Goal: Transaction & Acquisition: Purchase product/service

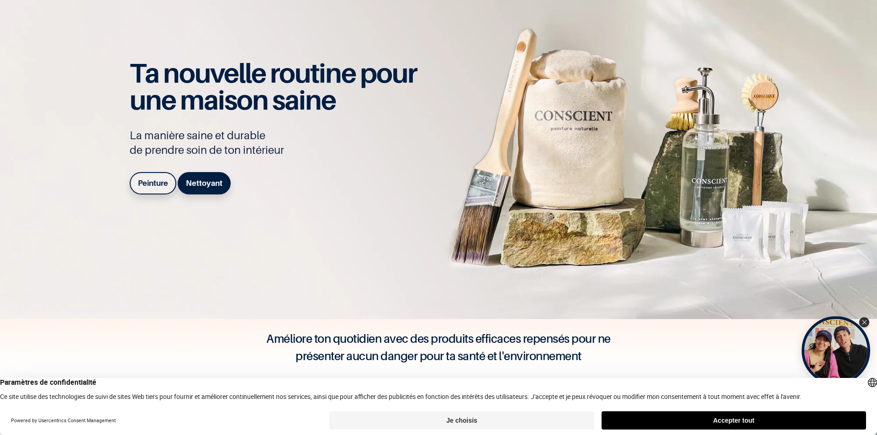
scroll to position [91, 0]
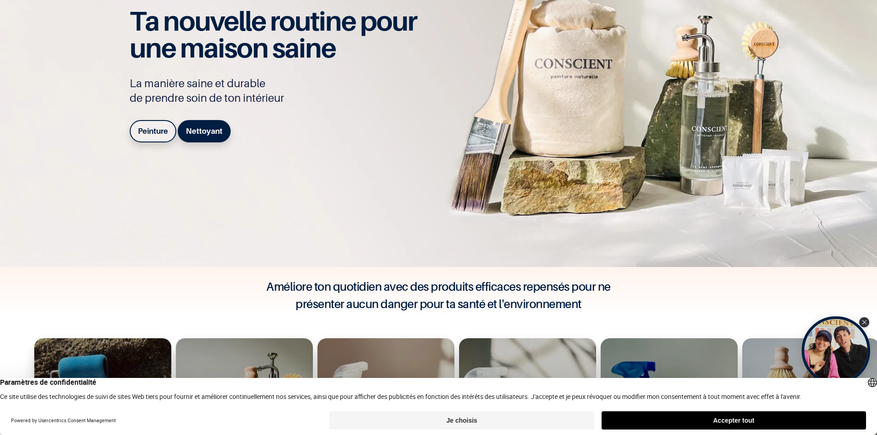
click at [148, 128] on b "Peinture" at bounding box center [153, 131] width 30 height 9
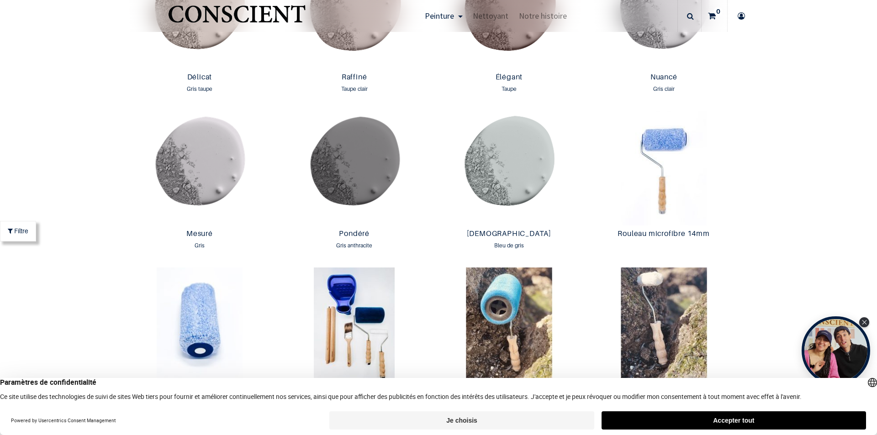
scroll to position [1508, 0]
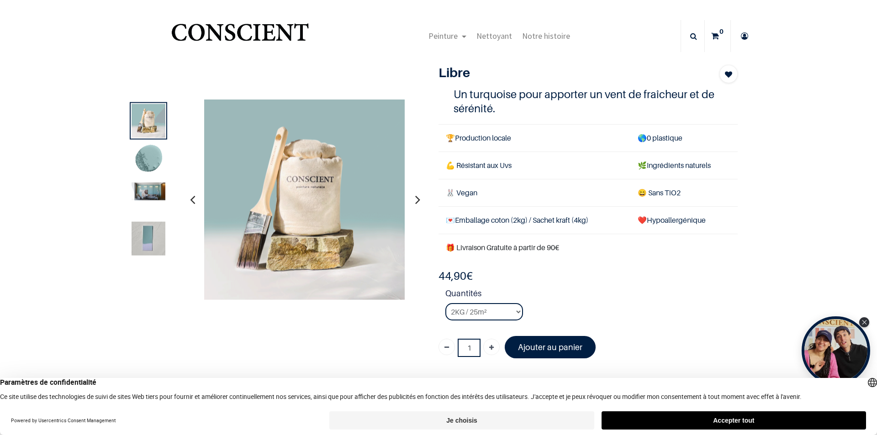
click at [151, 190] on img at bounding box center [149, 191] width 34 height 18
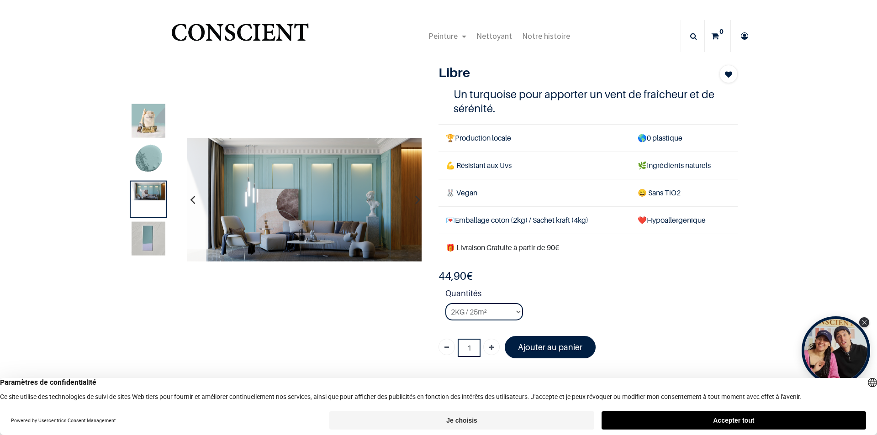
click at [148, 163] on img at bounding box center [149, 160] width 34 height 34
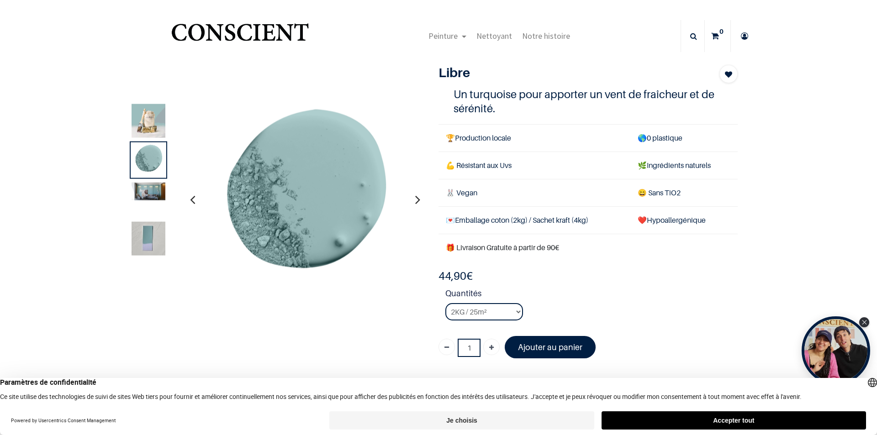
click at [148, 190] on img at bounding box center [149, 191] width 34 height 18
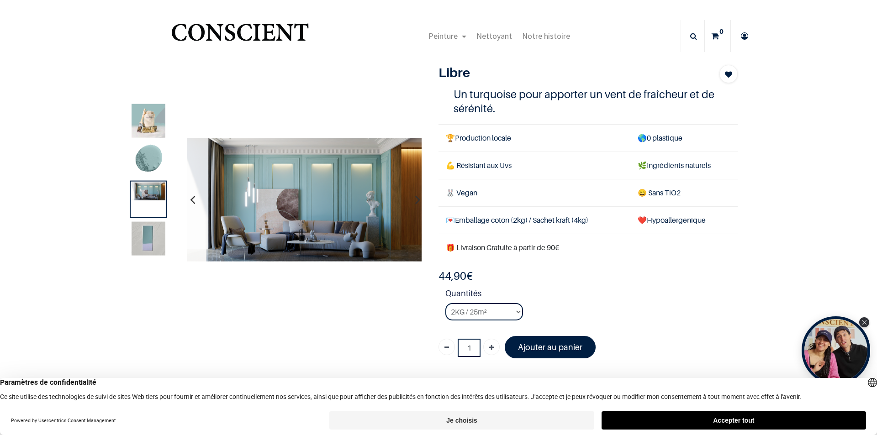
click at [149, 235] on img at bounding box center [149, 239] width 34 height 34
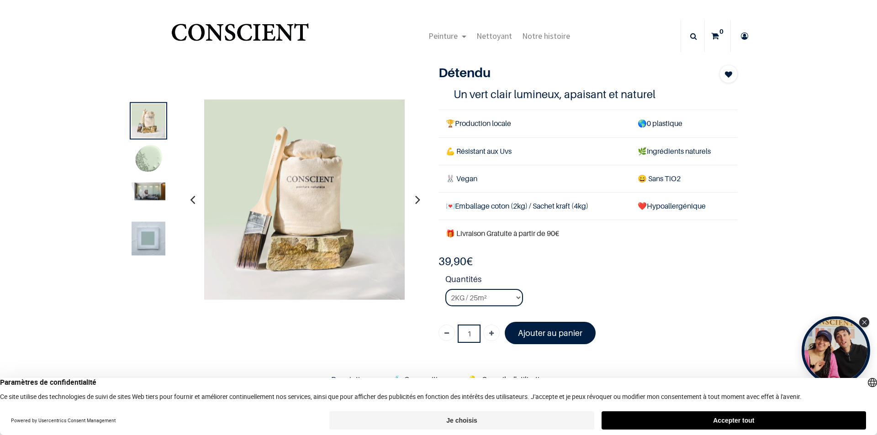
click at [132, 159] on img at bounding box center [149, 160] width 34 height 34
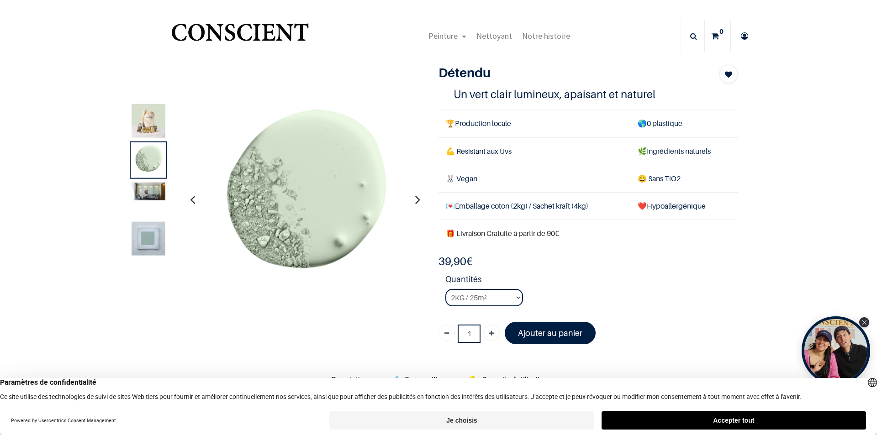
click at [148, 197] on img at bounding box center [149, 191] width 34 height 18
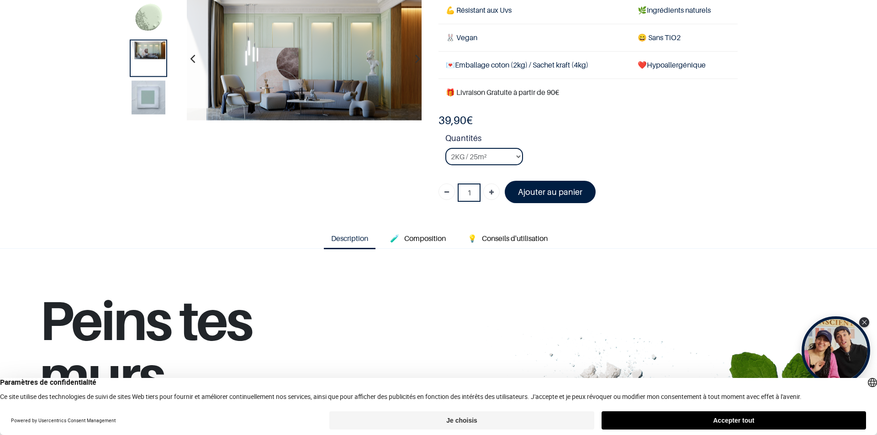
scroll to position [183, 0]
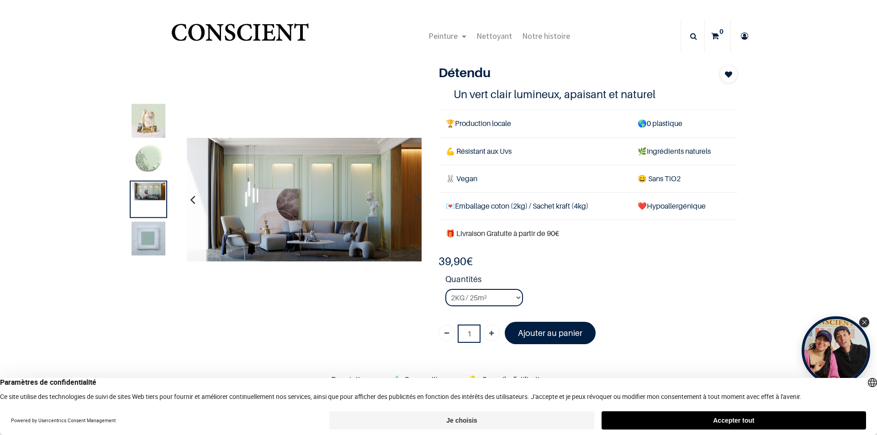
click at [146, 167] on img at bounding box center [149, 160] width 34 height 34
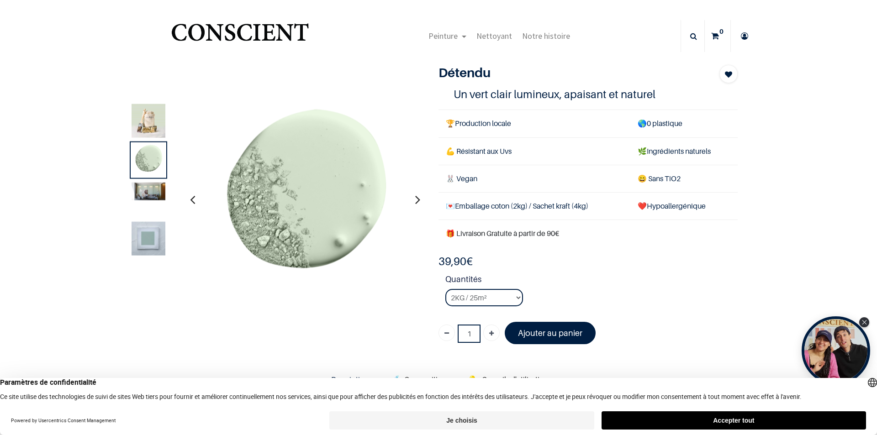
click at [147, 199] on img at bounding box center [149, 191] width 34 height 18
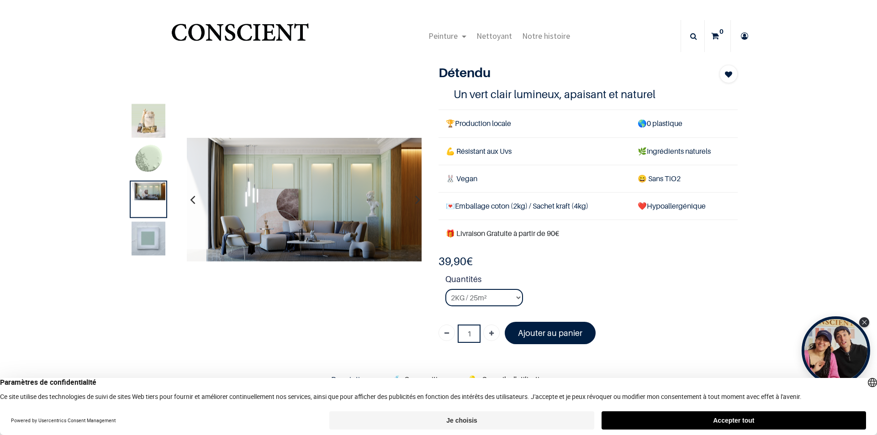
click at [137, 164] on img at bounding box center [149, 160] width 34 height 34
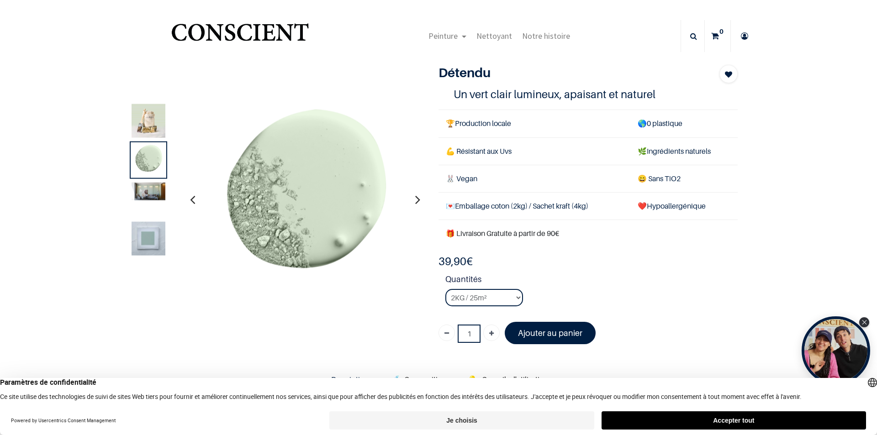
click at [154, 237] on img at bounding box center [149, 239] width 34 height 34
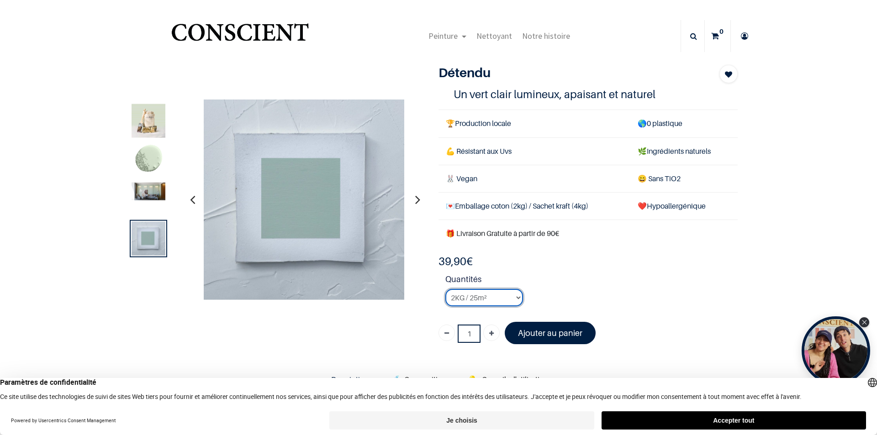
click at [508, 301] on select "2KG / 25m² 4KG / 50m² 8KG / 100m² Testeur" at bounding box center [484, 297] width 78 height 17
click at [566, 287] on strong "Quantités" at bounding box center [591, 281] width 292 height 16
click at [513, 296] on select "2KG / 25m² 4KG / 50m² 8KG / 100m² Testeur" at bounding box center [484, 297] width 78 height 17
select select "102"
click at [445, 289] on select "2KG / 25m² 4KG / 50m² 8KG / 100m² Testeur" at bounding box center [484, 297] width 78 height 17
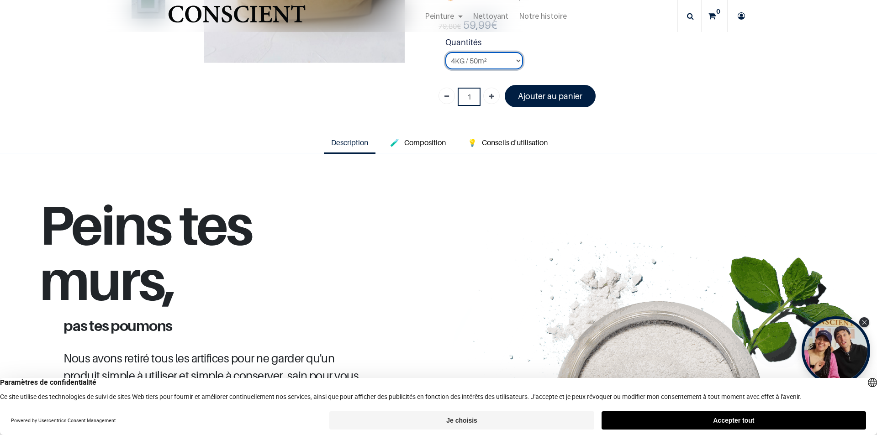
scroll to position [137, 0]
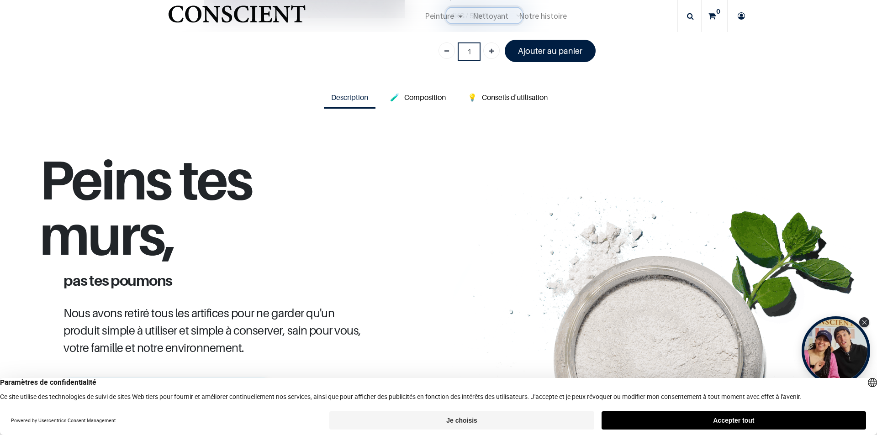
scroll to position [228, 0]
click at [494, 94] on span "Conseils d'utilisation" at bounding box center [515, 96] width 66 height 9
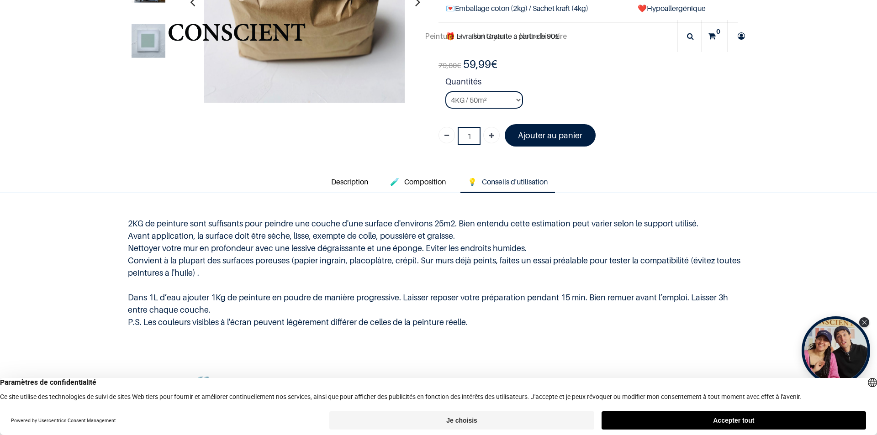
scroll to position [91, 0]
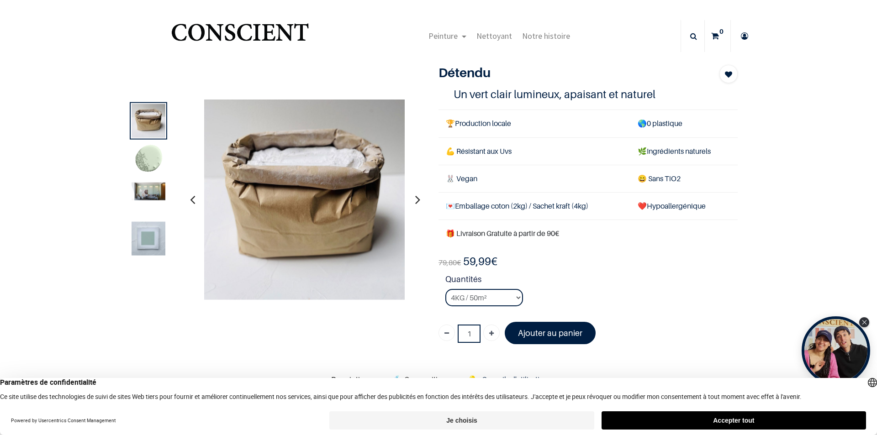
click at [137, 156] on img at bounding box center [149, 160] width 34 height 34
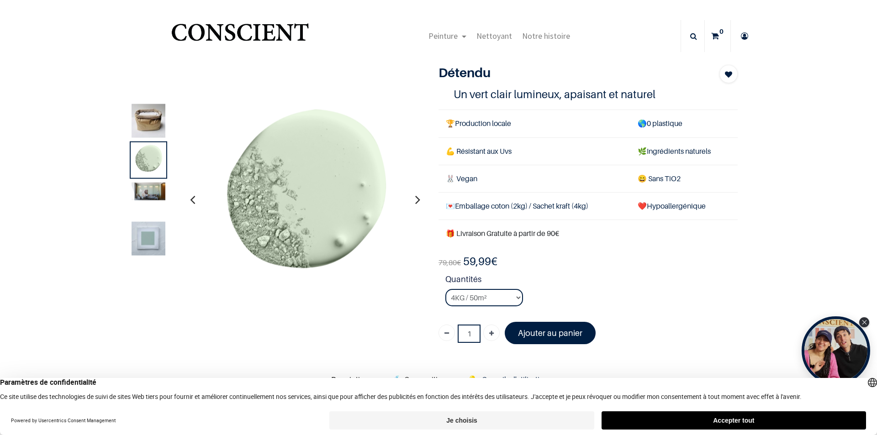
click at [146, 196] on img at bounding box center [149, 191] width 34 height 18
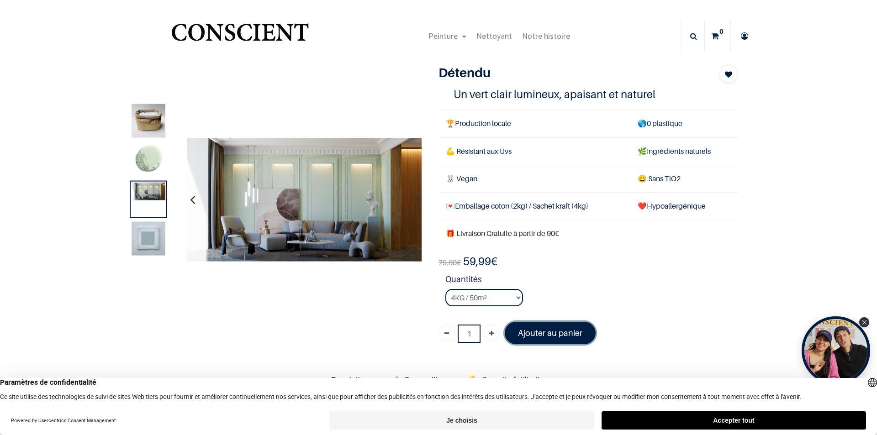
click at [546, 334] on font "Ajouter au panier" at bounding box center [550, 333] width 64 height 10
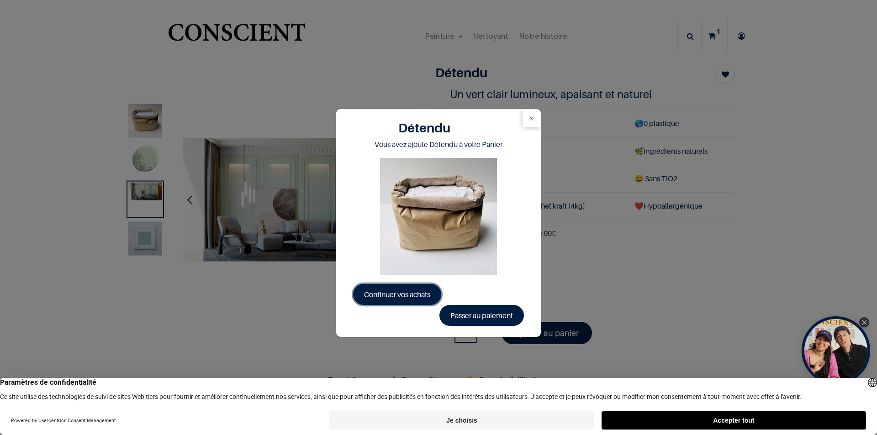
click at [405, 291] on span "Continuer vos achats" at bounding box center [397, 294] width 66 height 9
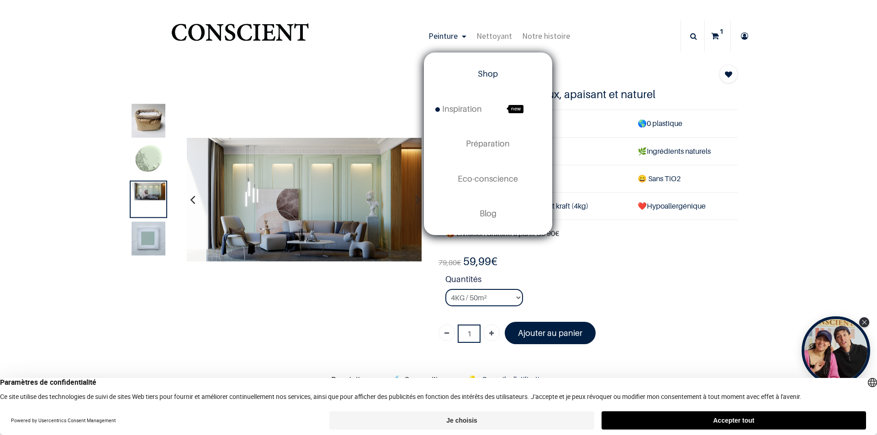
click at [454, 71] on link "Shop" at bounding box center [487, 74] width 127 height 35
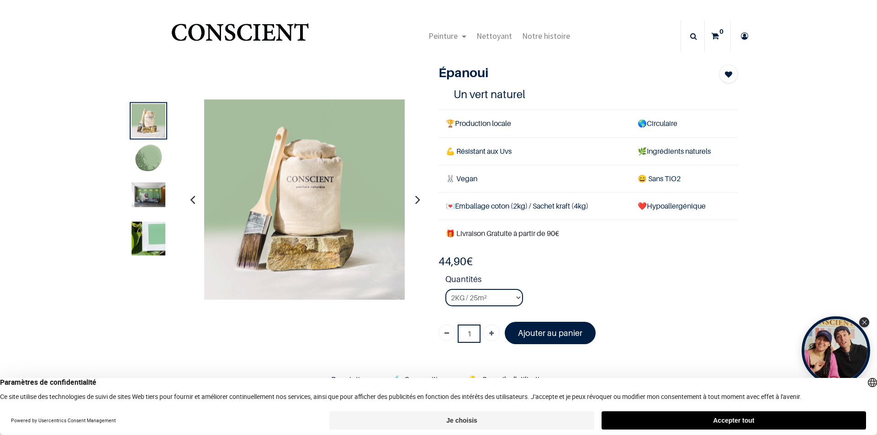
click at [146, 160] on img at bounding box center [149, 160] width 34 height 34
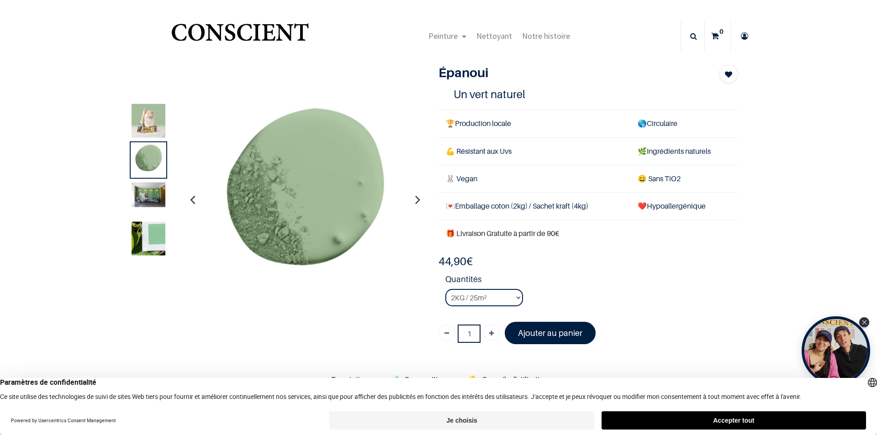
click at [146, 190] on img at bounding box center [149, 194] width 34 height 25
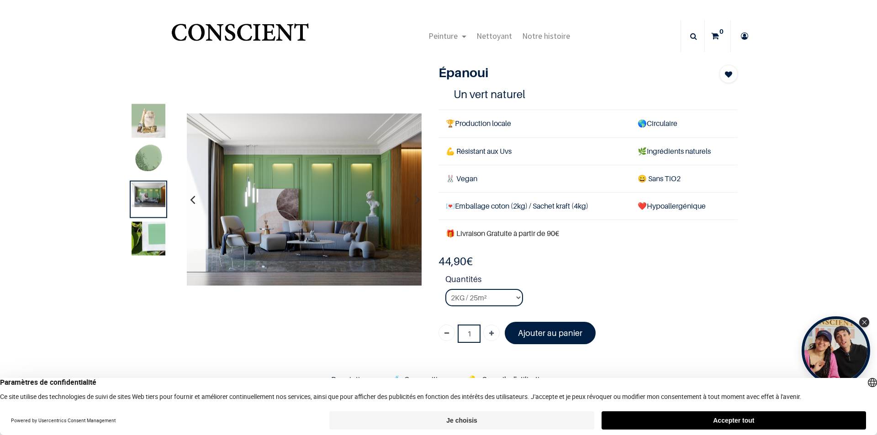
click at [146, 237] on img at bounding box center [149, 239] width 34 height 34
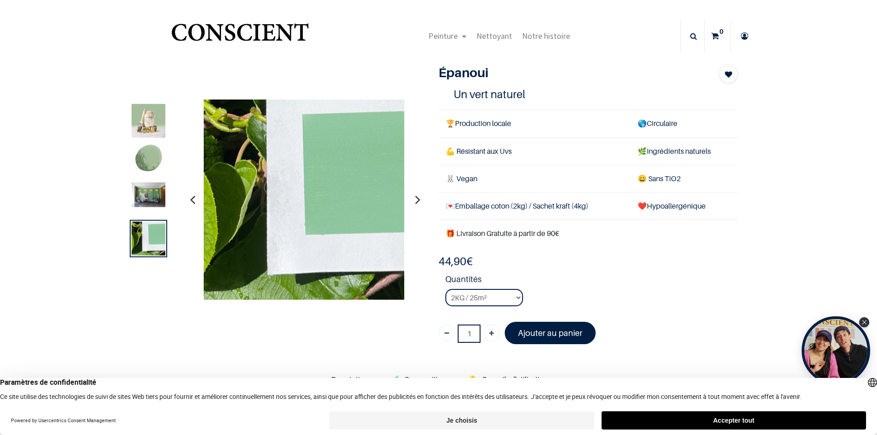
click at [146, 159] on img at bounding box center [149, 160] width 34 height 34
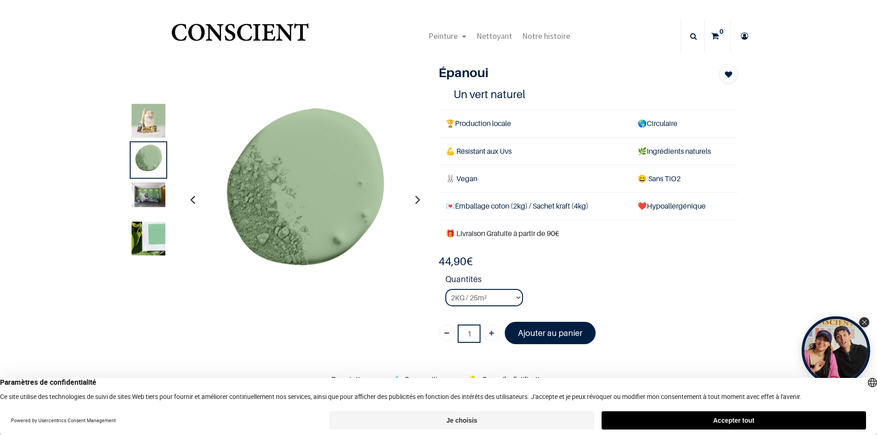
click at [148, 188] on img at bounding box center [149, 194] width 34 height 25
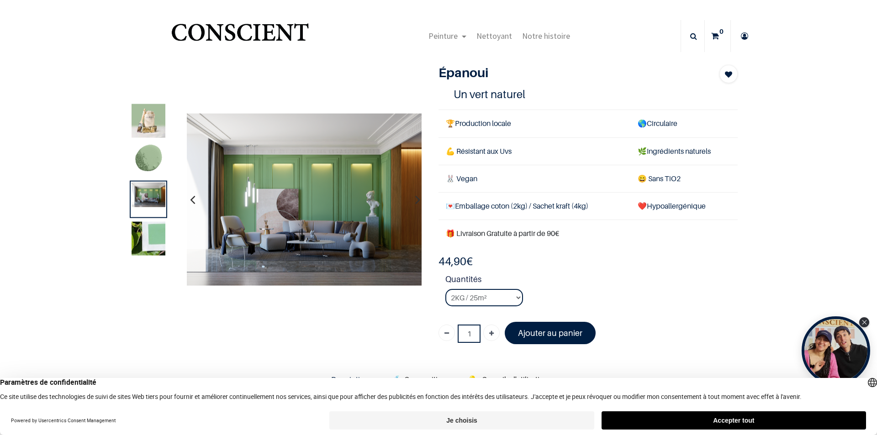
click at [139, 246] on img at bounding box center [149, 239] width 34 height 34
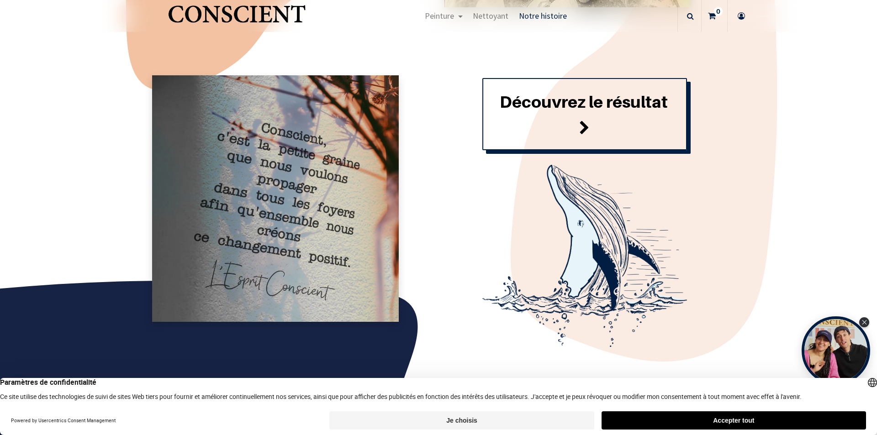
scroll to position [1051, 0]
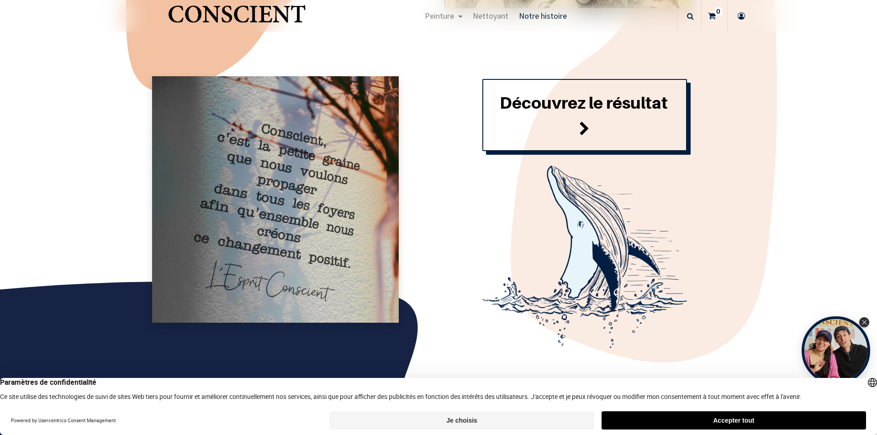
click at [545, 137] on link "Découvrez le résultat" at bounding box center [584, 115] width 205 height 72
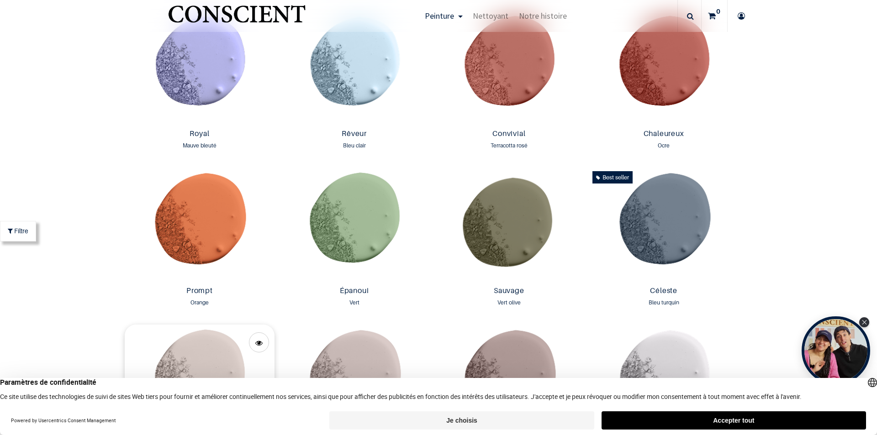
scroll to position [1325, 0]
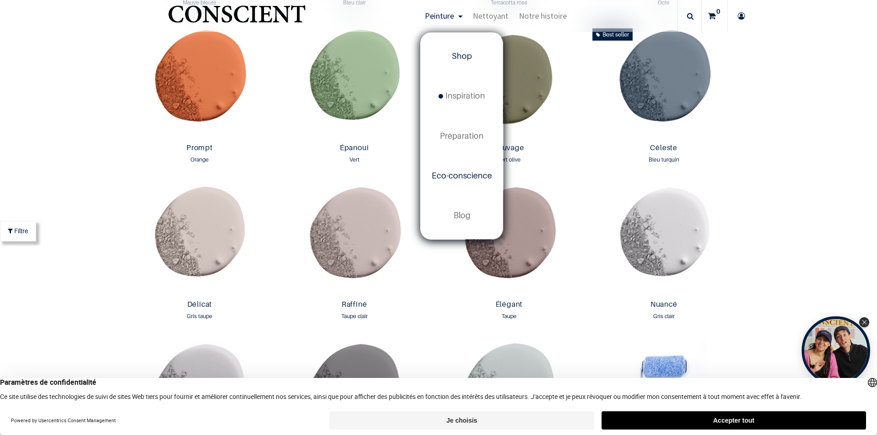
click at [463, 178] on span "Eco-conscience" at bounding box center [462, 176] width 60 height 10
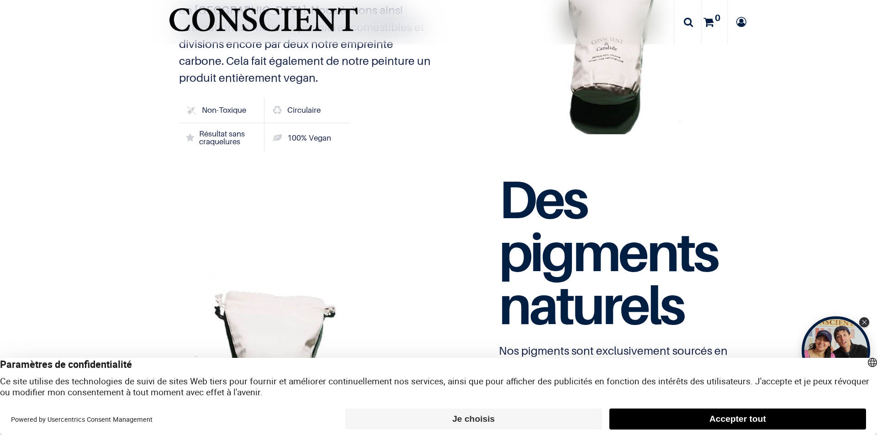
scroll to position [3057, 0]
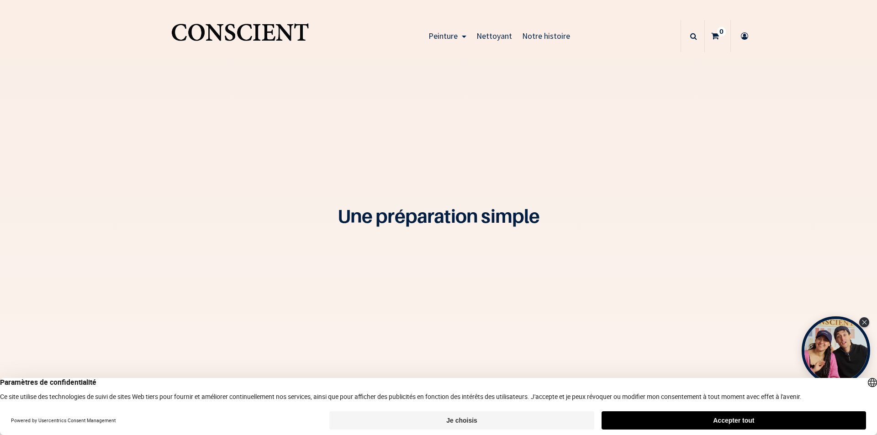
click at [483, 36] on span "Nettoyant" at bounding box center [494, 36] width 36 height 11
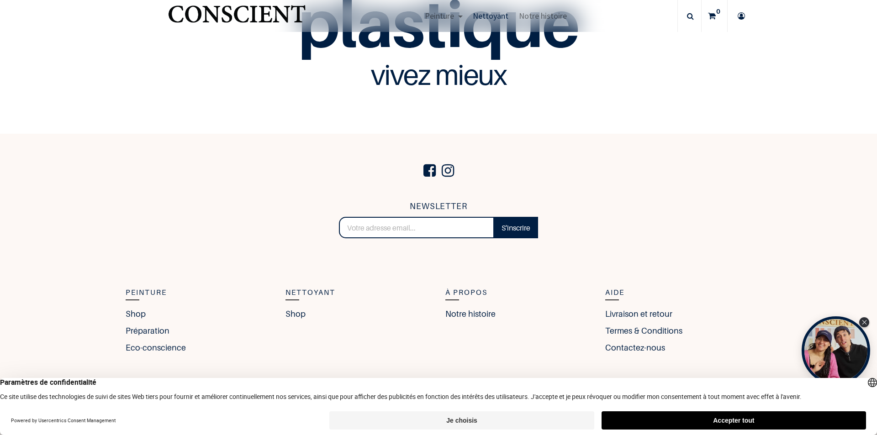
scroll to position [2670, 0]
click at [624, 315] on link "Livraison et retour" at bounding box center [641, 314] width 72 height 12
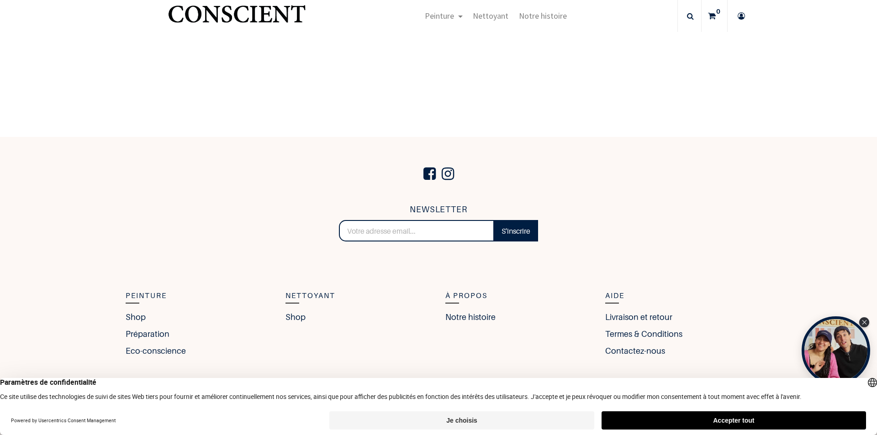
scroll to position [323, 0]
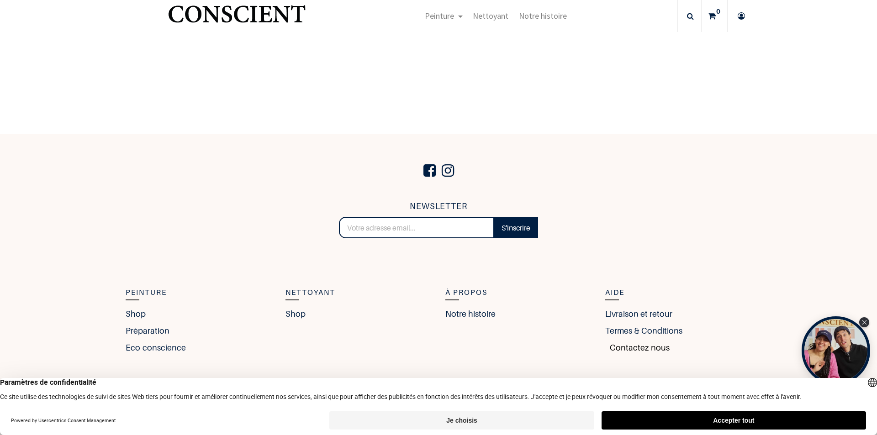
click at [625, 349] on link "Contactez-nous" at bounding box center [637, 348] width 64 height 12
click at [629, 334] on link "Termes & Conditions" at bounding box center [646, 331] width 82 height 12
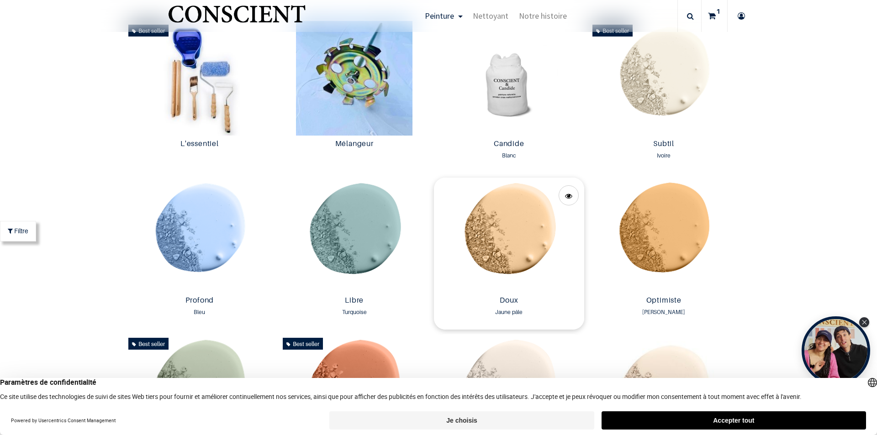
scroll to position [549, 0]
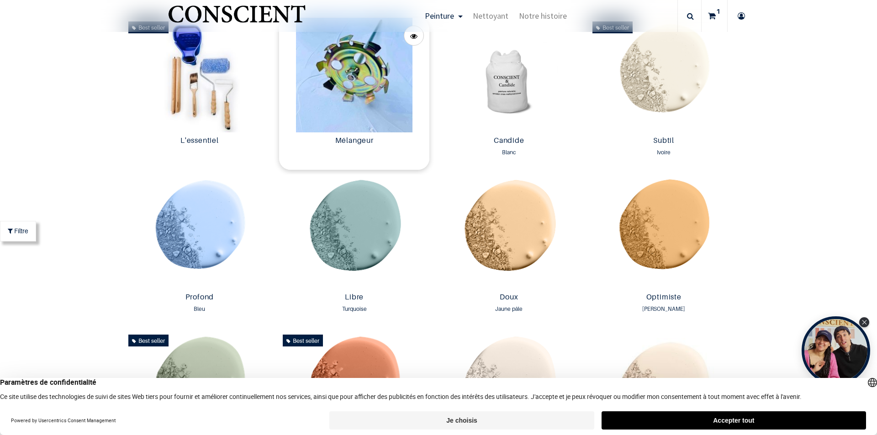
click at [367, 101] on img at bounding box center [354, 75] width 150 height 115
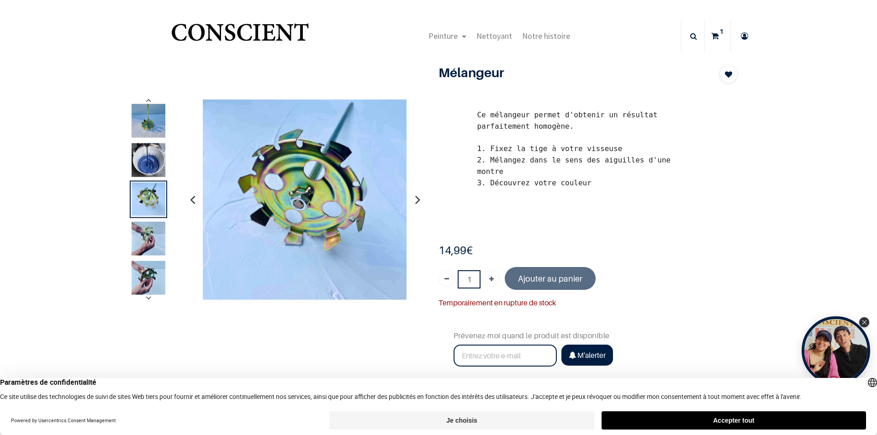
click at [544, 297] on div "Temporairement en rupture de stock" at bounding box center [588, 303] width 299 height 12
click at [542, 271] on div "14,99 € 14,99 € 14.99 EUR 14,99 € Days : Hours : Mins : Secs Couleur 1" at bounding box center [588, 304] width 299 height 123
click at [711, 39] on icon at bounding box center [715, 36] width 8 height 32
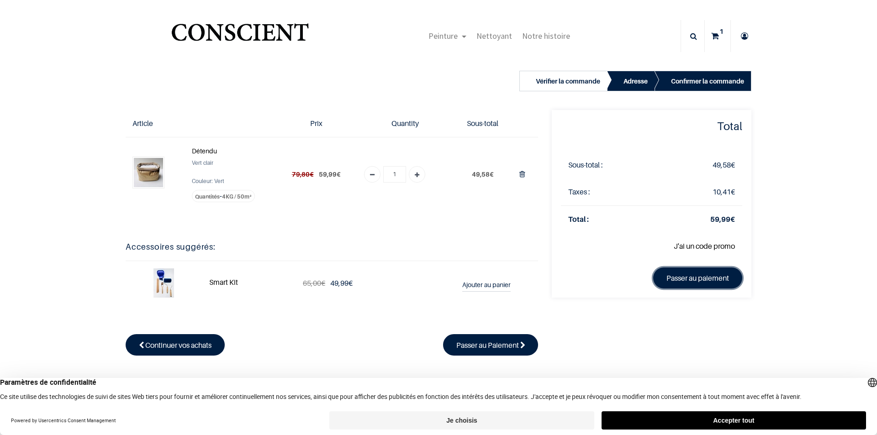
click at [710, 278] on link "Passer au paiement" at bounding box center [697, 278] width 89 height 21
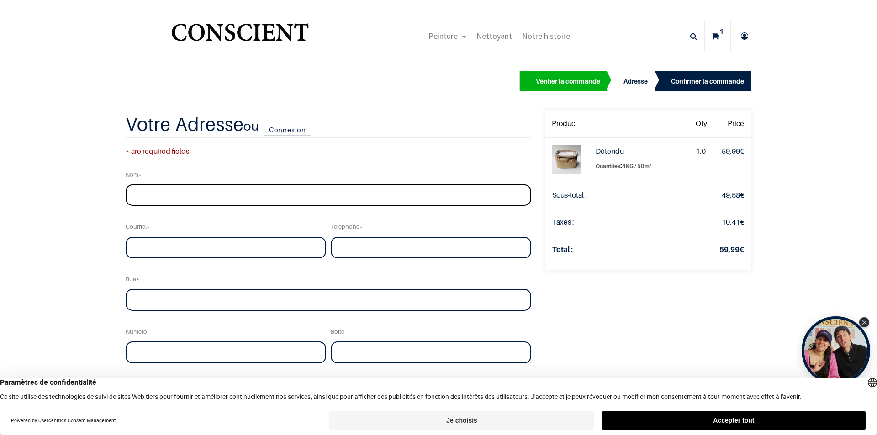
click at [448, 201] on input "text" at bounding box center [329, 196] width 406 height 22
type input "Janelle"
click at [239, 196] on input "Janelle" at bounding box center [329, 196] width 406 height 22
drag, startPoint x: 239, startPoint y: 196, endPoint x: 122, endPoint y: 198, distance: 117.9
click at [123, 198] on div "Nom Janelle" at bounding box center [328, 186] width 410 height 42
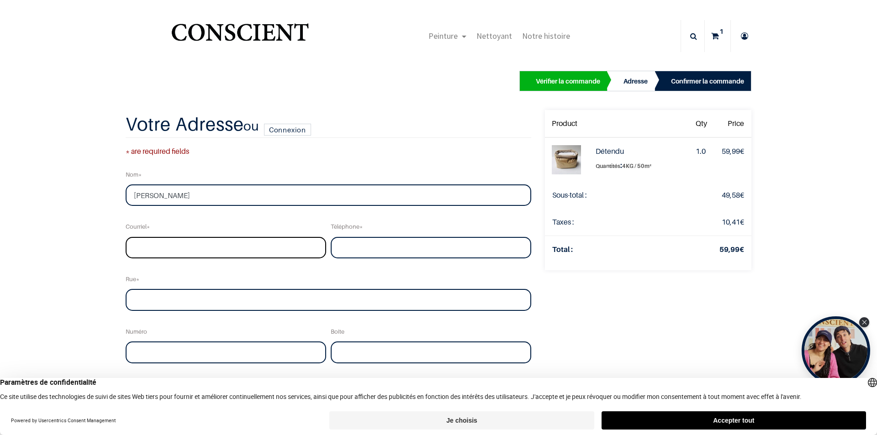
click at [219, 248] on input "email" at bounding box center [226, 248] width 201 height 22
type input "contener@orange.fr"
type input "0"
type input "+33781635061"
click at [414, 299] on input "text" at bounding box center [329, 300] width 406 height 22
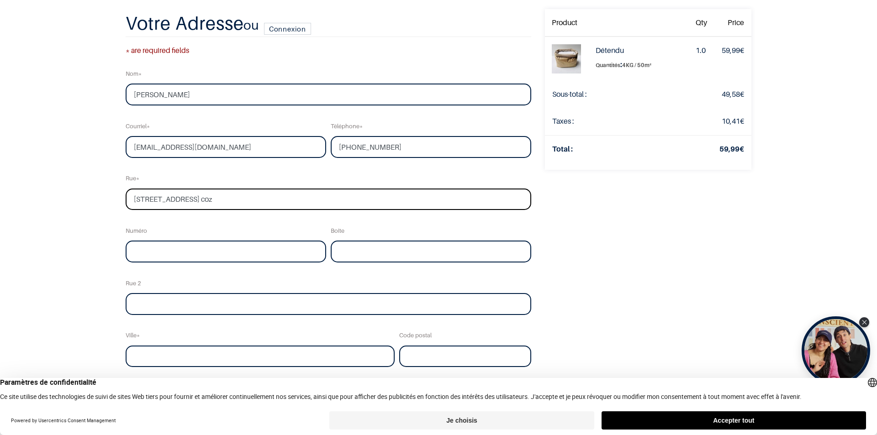
scroll to position [137, 0]
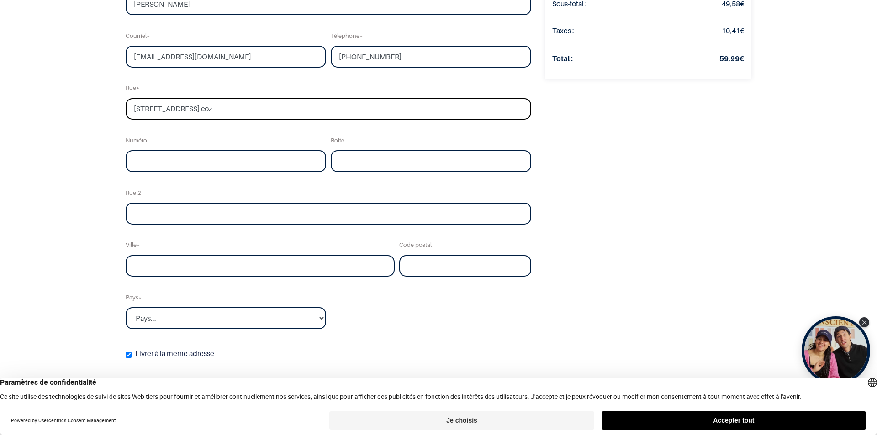
drag, startPoint x: 145, startPoint y: 108, endPoint x: 115, endPoint y: 107, distance: 29.7
click at [119, 107] on div "Votre Adresse ou Connexion * are required fields Nom Janelle Courriel contener@…" at bounding box center [328, 180] width 419 height 523
type input "allée de kerampir coz"
click at [169, 159] on input "text" at bounding box center [226, 161] width 201 height 22
type input "105"
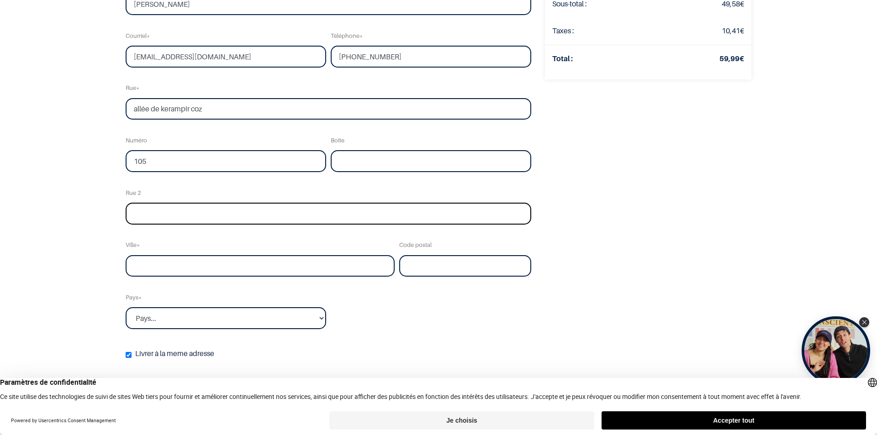
click at [261, 211] on input "text" at bounding box center [329, 214] width 406 height 22
click at [254, 262] on input "text" at bounding box center [260, 266] width 269 height 22
type input "Bohars"
click at [481, 269] on input "text" at bounding box center [465, 266] width 132 height 22
type input "29820"
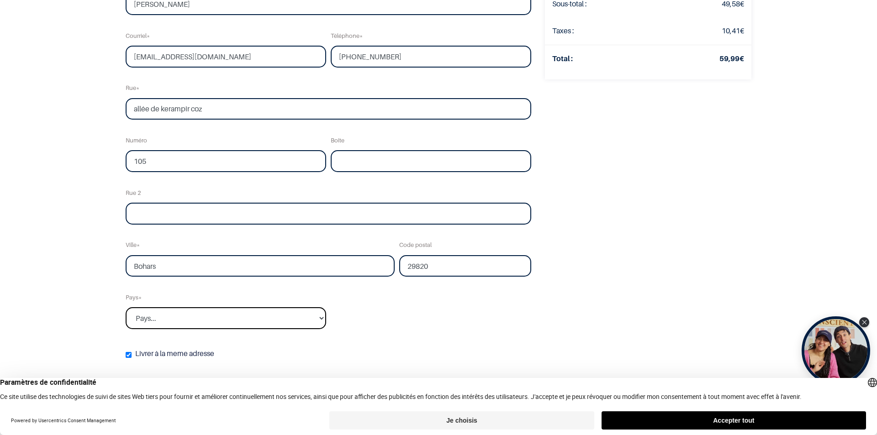
click at [236, 317] on select "Pays... Afghanistan Afrique du sud Albanie Algérie" at bounding box center [226, 318] width 201 height 22
select select "75"
click at [126, 307] on select "Pays... Afghanistan Afrique du sud Albanie Algérie" at bounding box center [226, 318] width 201 height 22
click at [683, 228] on div "Votre commande: 59,99 € Product Qty Price Détendu Quantités : 1.0 59,99 €" at bounding box center [648, 180] width 220 height 523
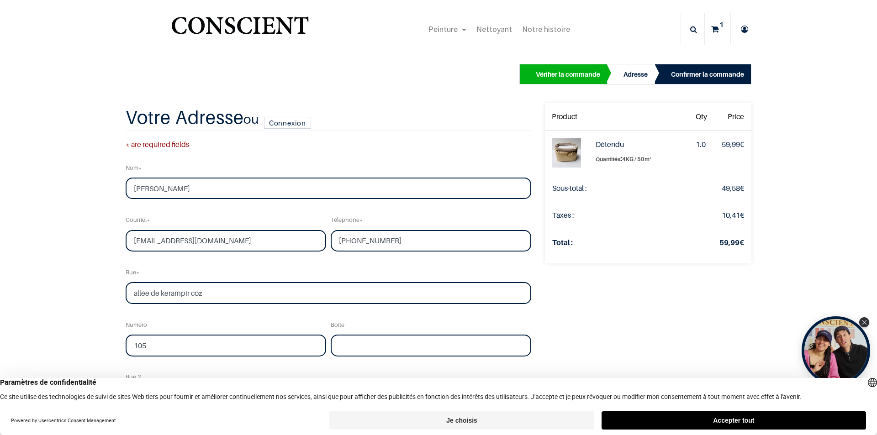
scroll to position [0, 0]
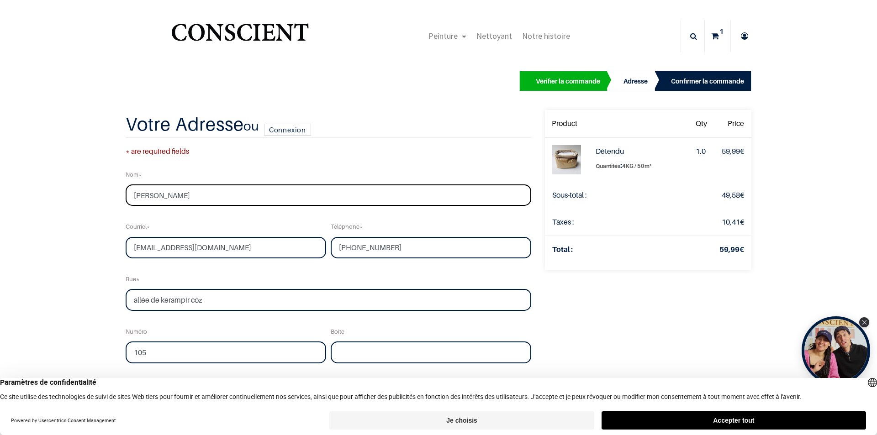
click at [455, 196] on input "Janelle" at bounding box center [329, 196] width 406 height 22
click at [557, 296] on div "Votre commande: 59,99 € Product Qty Price Détendu Quantités : 1.0 59,99 €" at bounding box center [648, 371] width 220 height 523
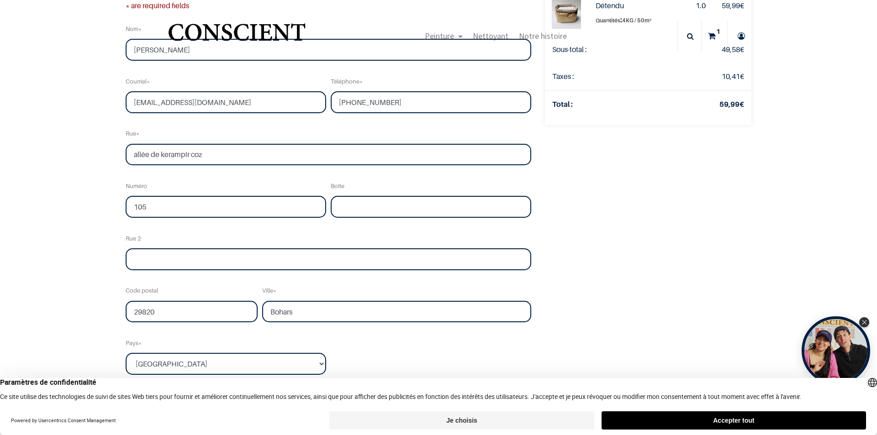
scroll to position [137, 0]
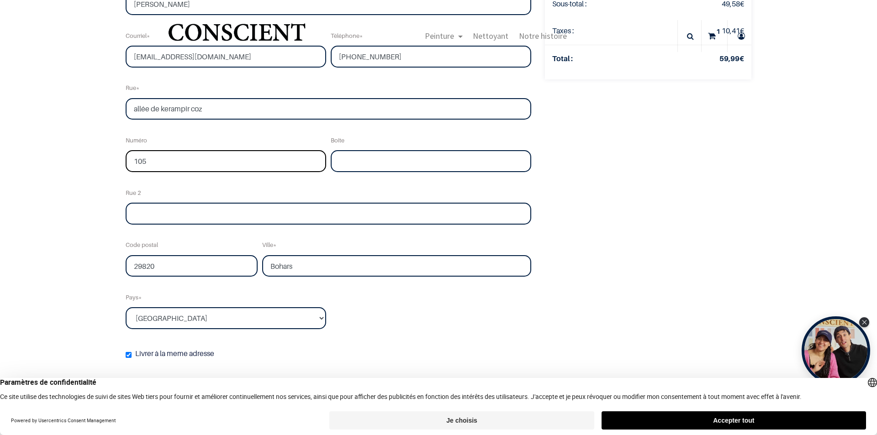
drag, startPoint x: 154, startPoint y: 161, endPoint x: 106, endPoint y: 161, distance: 48.4
click at [106, 161] on div "Vérifier la commande Adresse Confirmer la commande Qty" at bounding box center [438, 154] width 877 height 582
click at [47, 185] on div "Vérifier la commande Adresse Confirmer la commande Qty" at bounding box center [438, 154] width 877 height 582
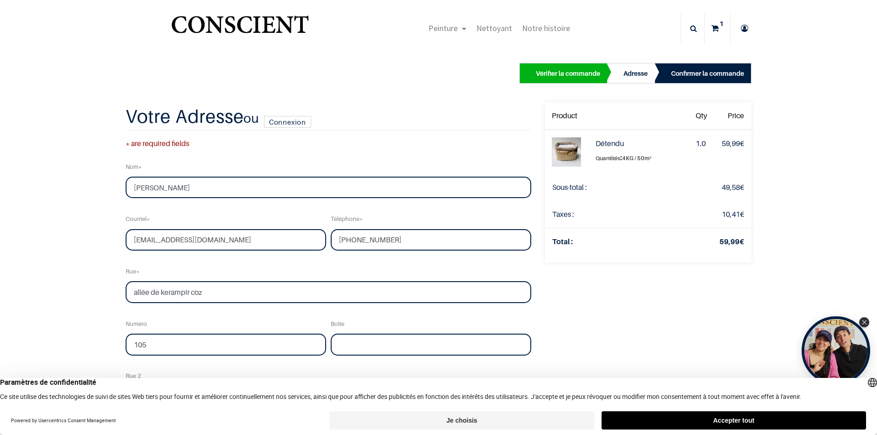
scroll to position [0, 0]
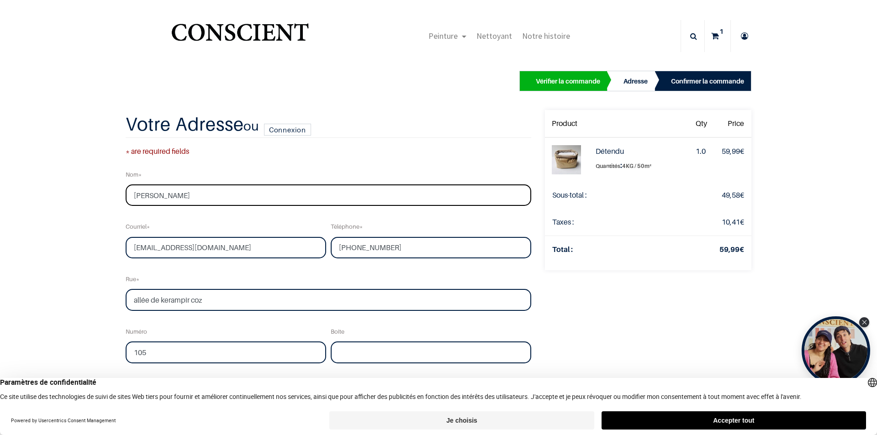
drag, startPoint x: 198, startPoint y: 199, endPoint x: 129, endPoint y: 197, distance: 69.0
click at [129, 197] on input "Janelle Bingo" at bounding box center [329, 196] width 406 height 22
type input "Jean-Paul Jouan"
click at [88, 208] on div "Vérifier la commande Adresse Confirmer la commande Qty" at bounding box center [438, 345] width 877 height 582
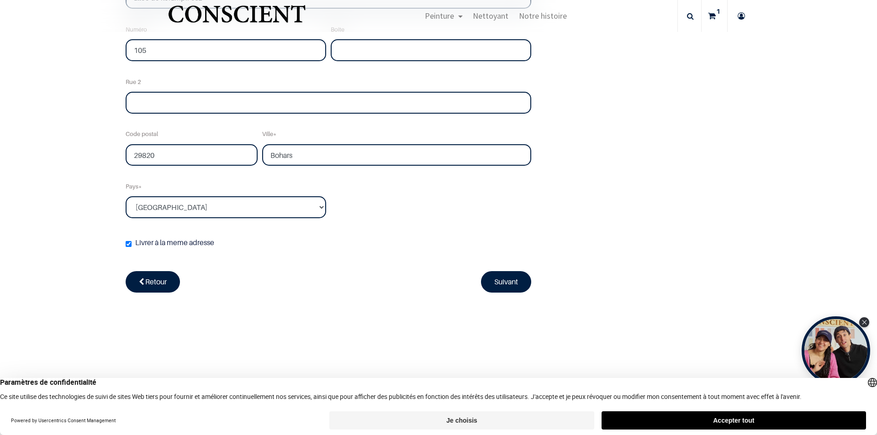
scroll to position [261, 0]
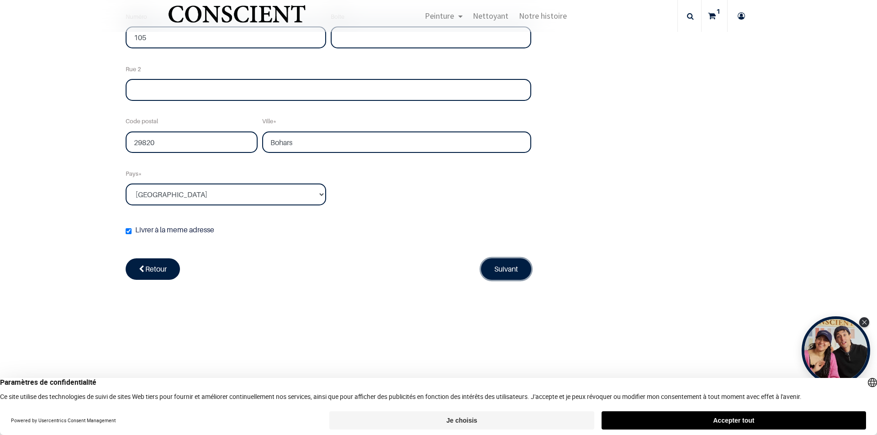
click at [513, 264] on link "Suivant" at bounding box center [506, 269] width 50 height 21
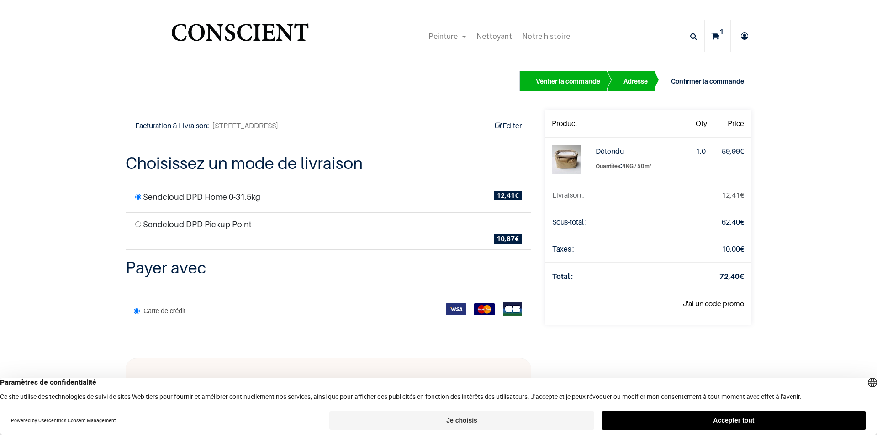
click at [240, 225] on label "Sendcloud DPD Pickup Point" at bounding box center [197, 224] width 109 height 12
radio input "true"
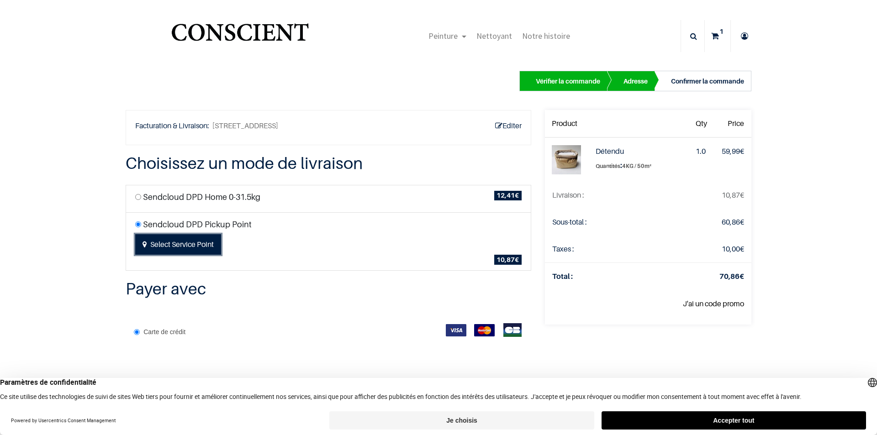
click at [189, 242] on button "Select Service Point" at bounding box center [178, 244] width 86 height 21
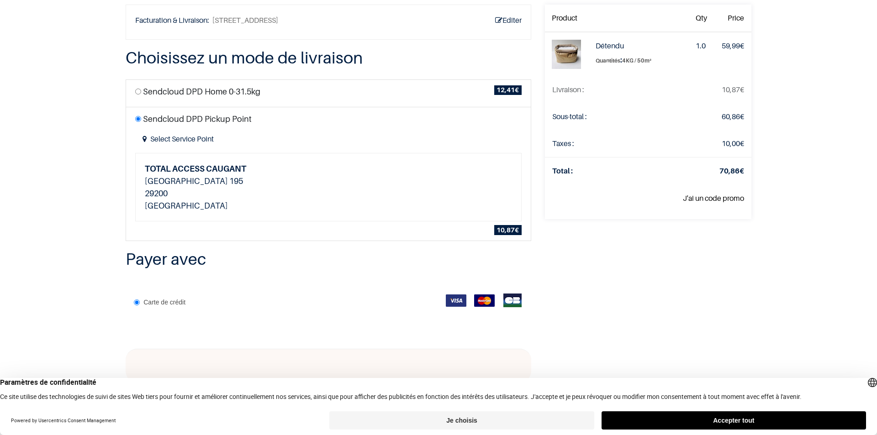
scroll to position [106, 0]
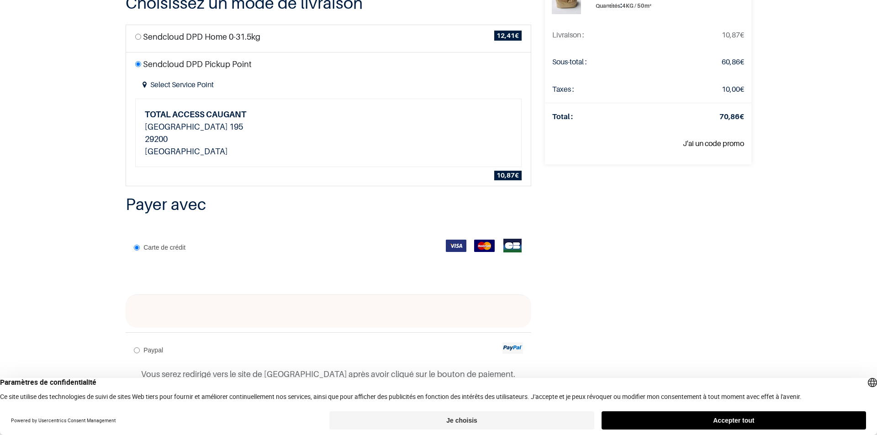
click at [211, 318] on div at bounding box center [329, 312] width 406 height 34
click at [659, 259] on div "Votre commande: 70,86 € Product Qty Price Détendu Quantités : 1.0 59,99 €" at bounding box center [648, 189] width 220 height 479
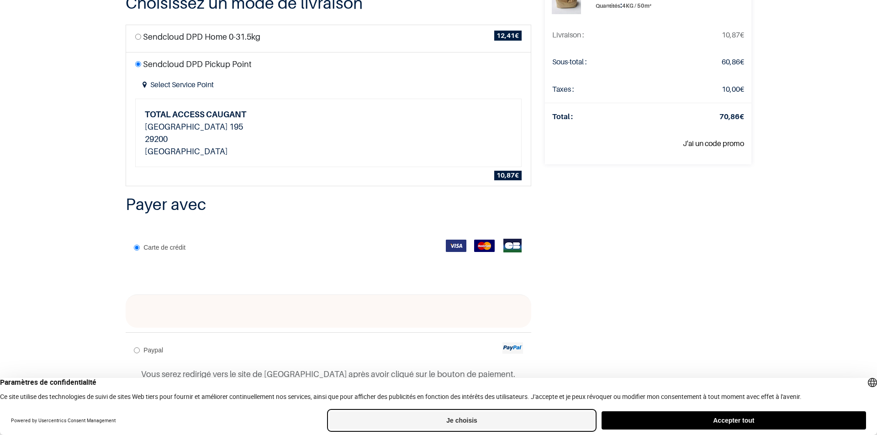
click at [479, 422] on button "Je choisis" at bounding box center [461, 421] width 264 height 18
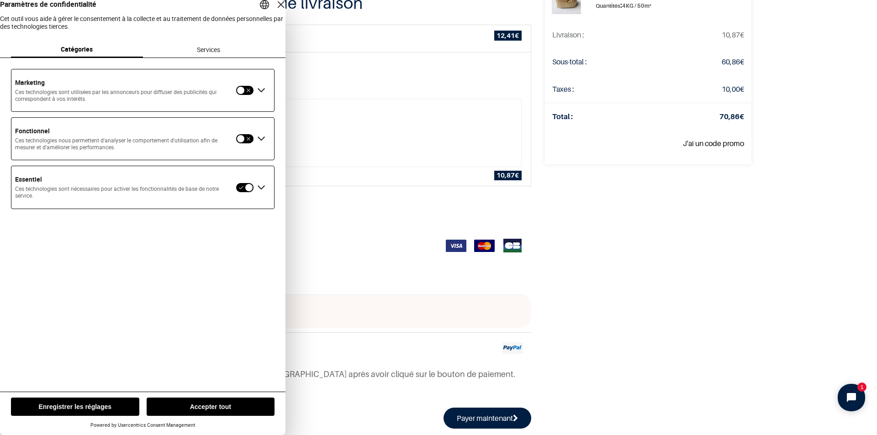
click at [99, 407] on button "Enregistrer les réglages" at bounding box center [75, 407] width 128 height 18
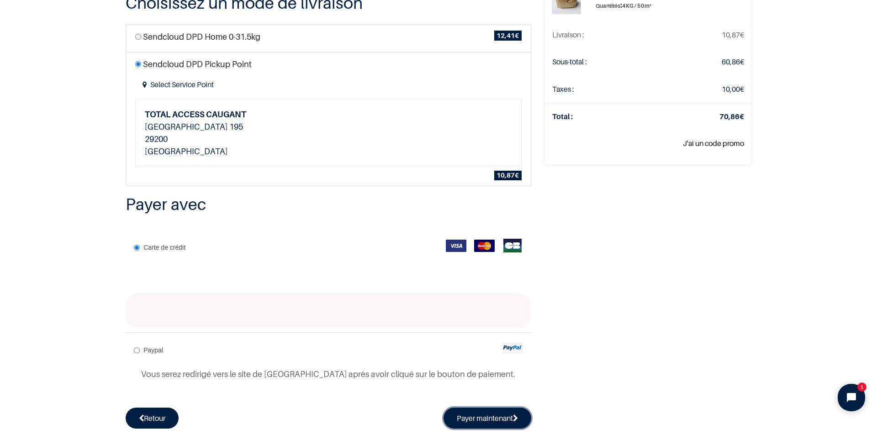
click at [488, 417] on button "Payer maintenant" at bounding box center [488, 418] width 88 height 21
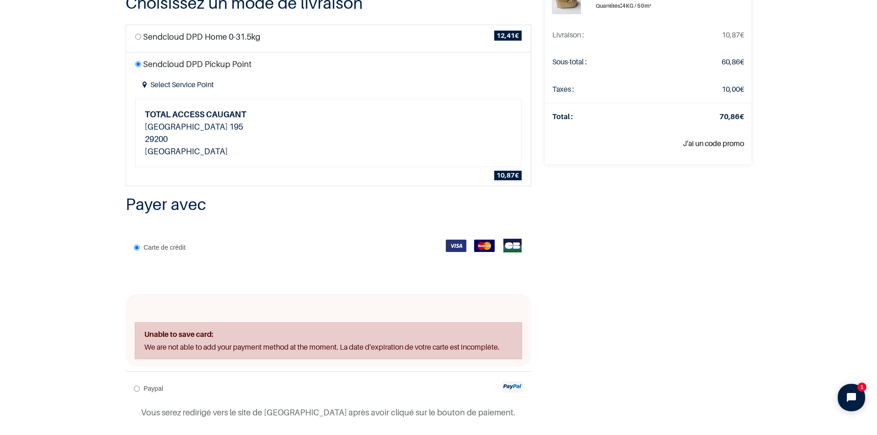
click at [667, 317] on div "Votre commande: 70,86 € Product Qty Price Détendu Quantités : 1.0 59,99 €" at bounding box center [648, 209] width 220 height 518
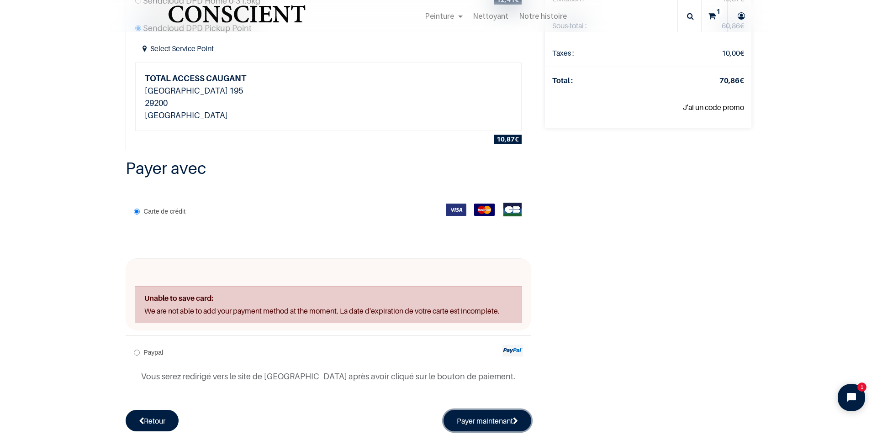
click at [488, 419] on button "Payer maintenant" at bounding box center [488, 420] width 88 height 21
radio input "true"
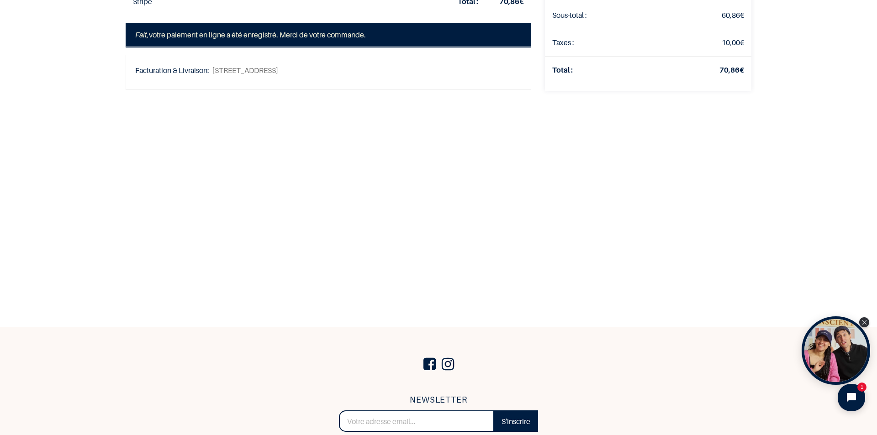
scroll to position [137, 0]
